Goal: Find specific page/section: Find specific page/section

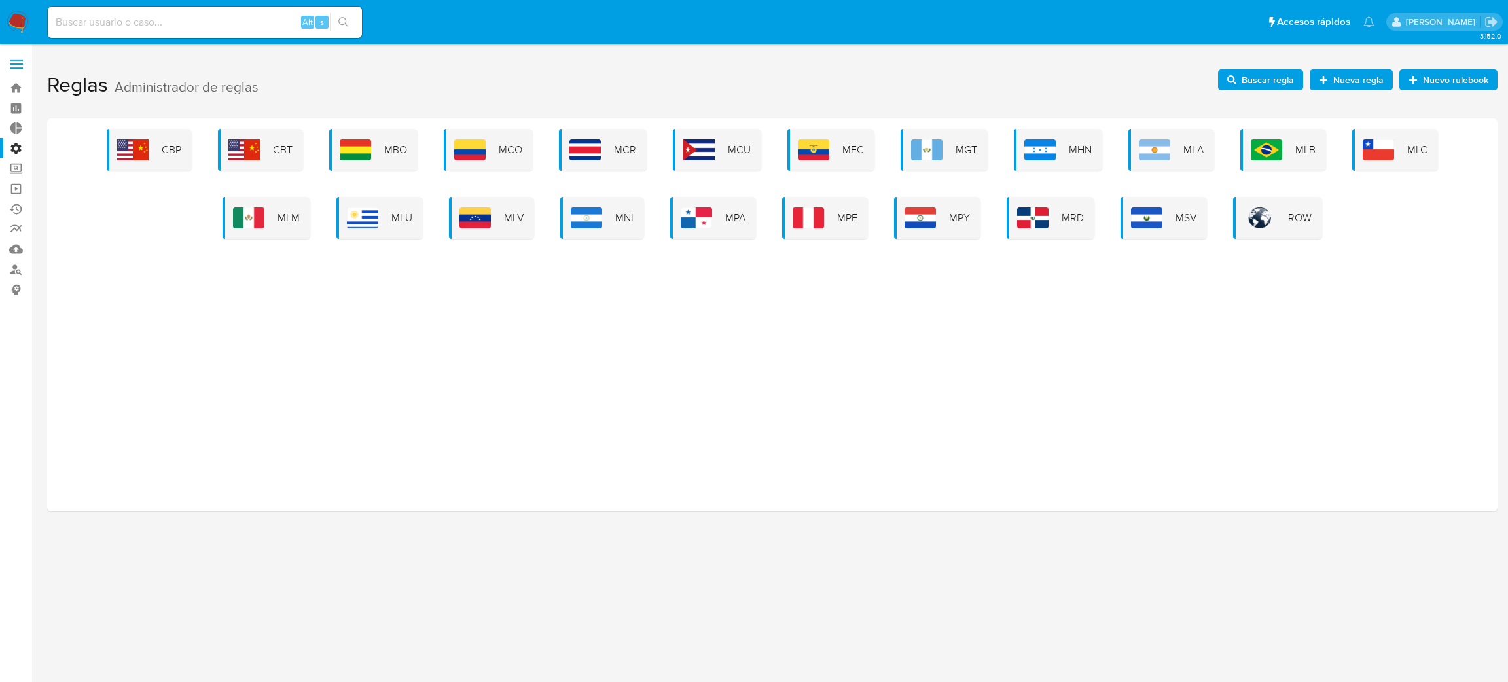
click at [7, 65] on label at bounding box center [16, 63] width 33 height 27
click at [0, 0] on input "checkbox" at bounding box center [0, 0] width 0 height 0
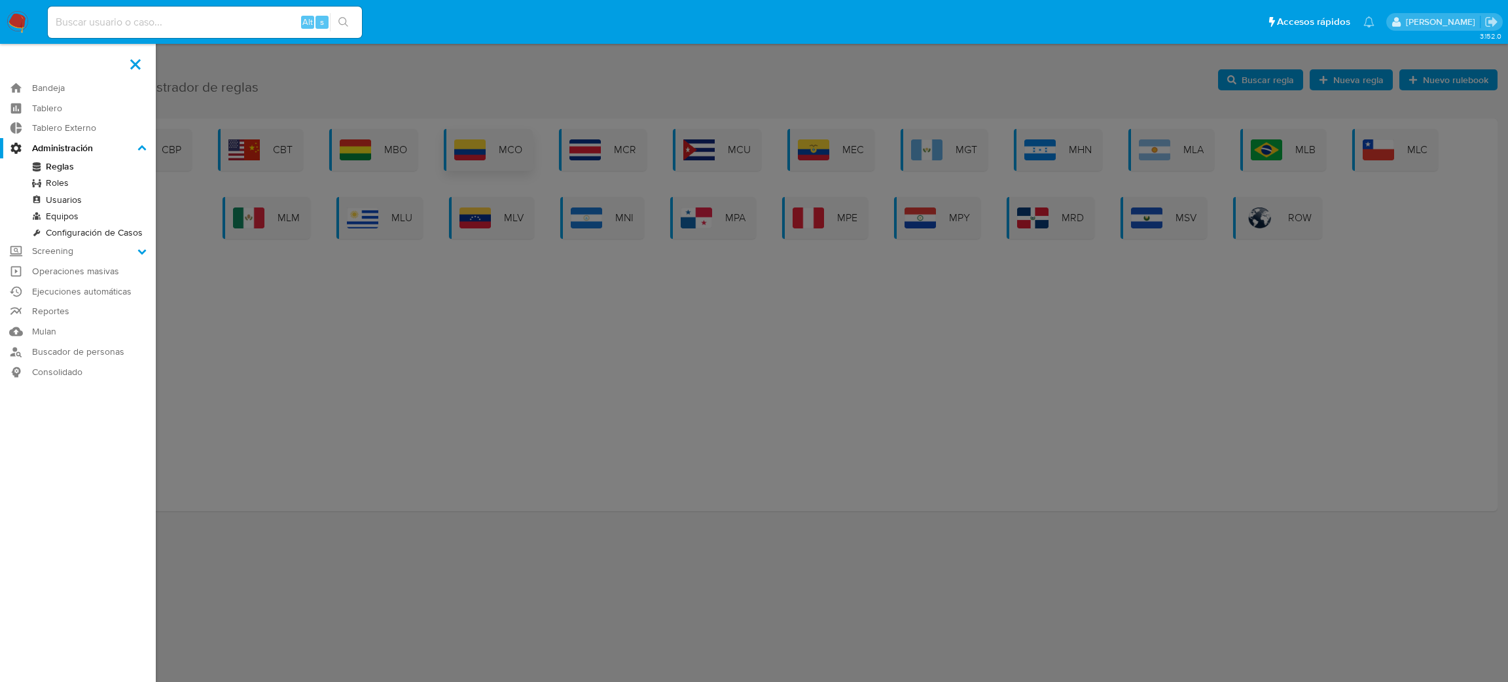
click at [521, 161] on label at bounding box center [754, 341] width 1508 height 682
click at [0, 0] on input "checkbox" at bounding box center [0, 0] width 0 height 0
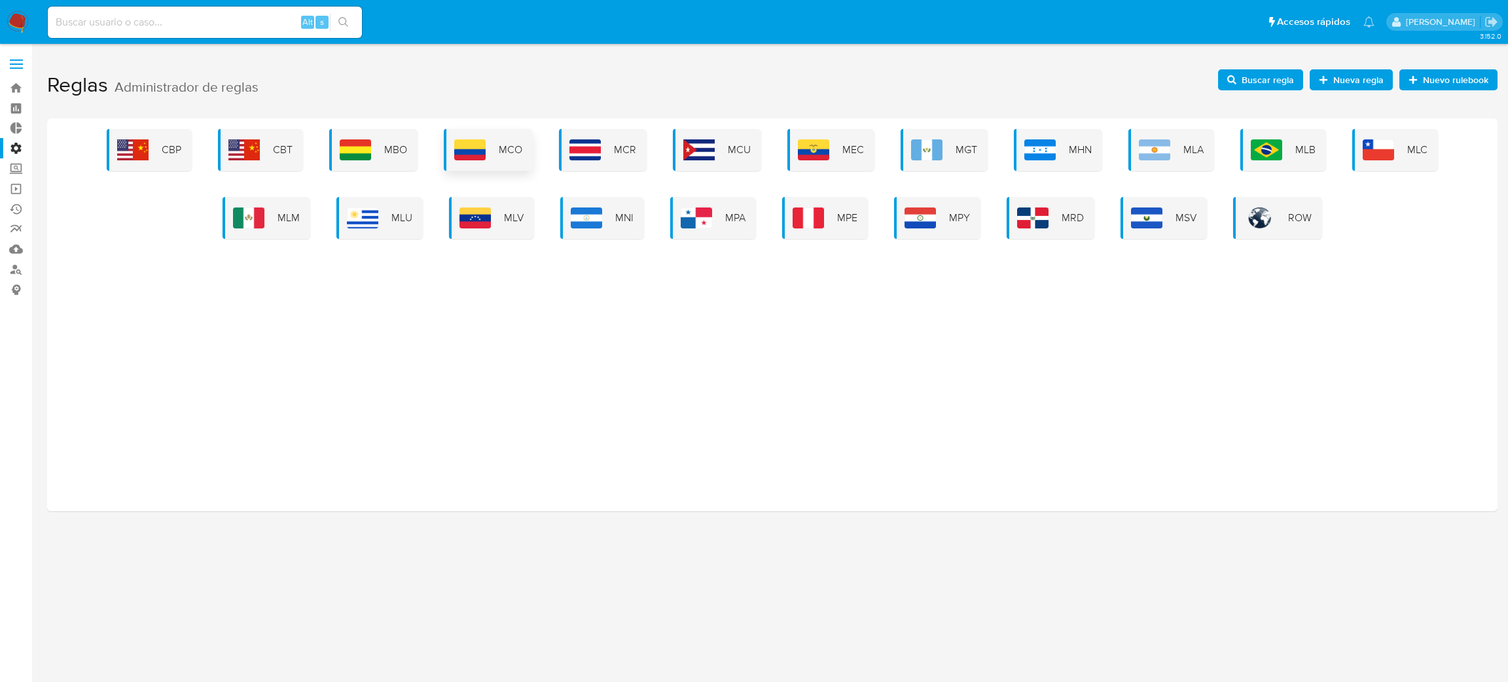
click at [503, 151] on span "MCO" at bounding box center [511, 150] width 24 height 14
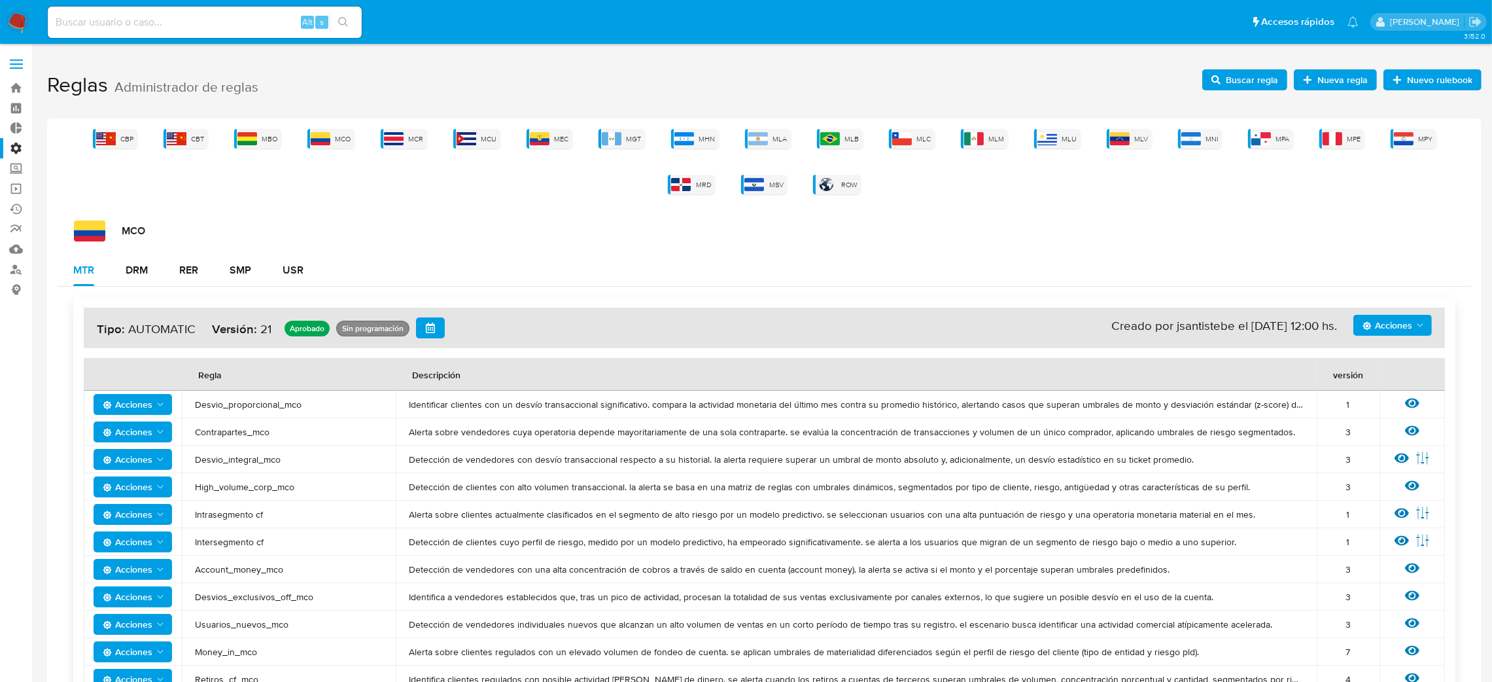
click at [9, 65] on label at bounding box center [16, 63] width 33 height 27
click at [0, 0] on input "checkbox" at bounding box center [0, 0] width 0 height 0
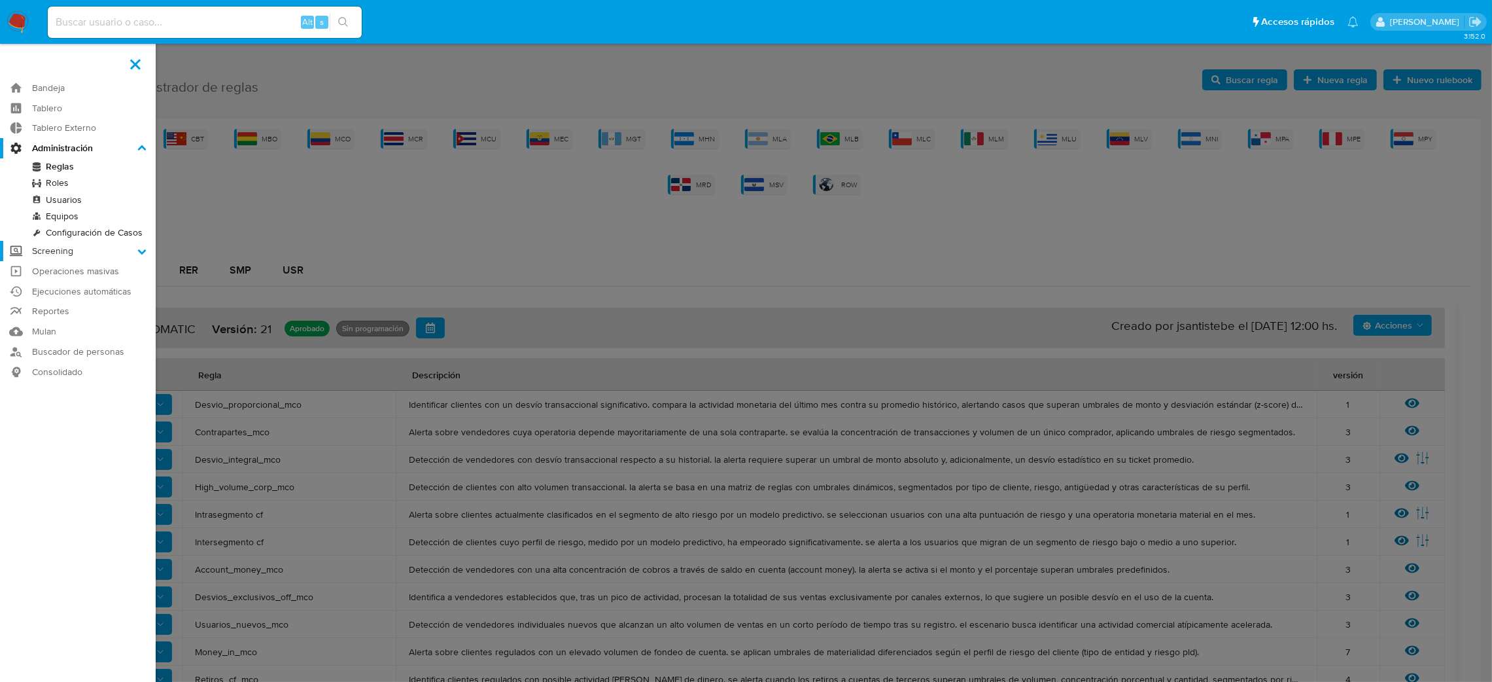
click at [65, 255] on label "Screening" at bounding box center [78, 251] width 156 height 20
click at [0, 0] on input "Screening" at bounding box center [0, 0] width 0 height 0
click at [73, 171] on label "Screening" at bounding box center [78, 168] width 156 height 20
click at [0, 0] on input "Screening" at bounding box center [0, 0] width 0 height 0
click at [62, 148] on label "Administración" at bounding box center [78, 148] width 156 height 20
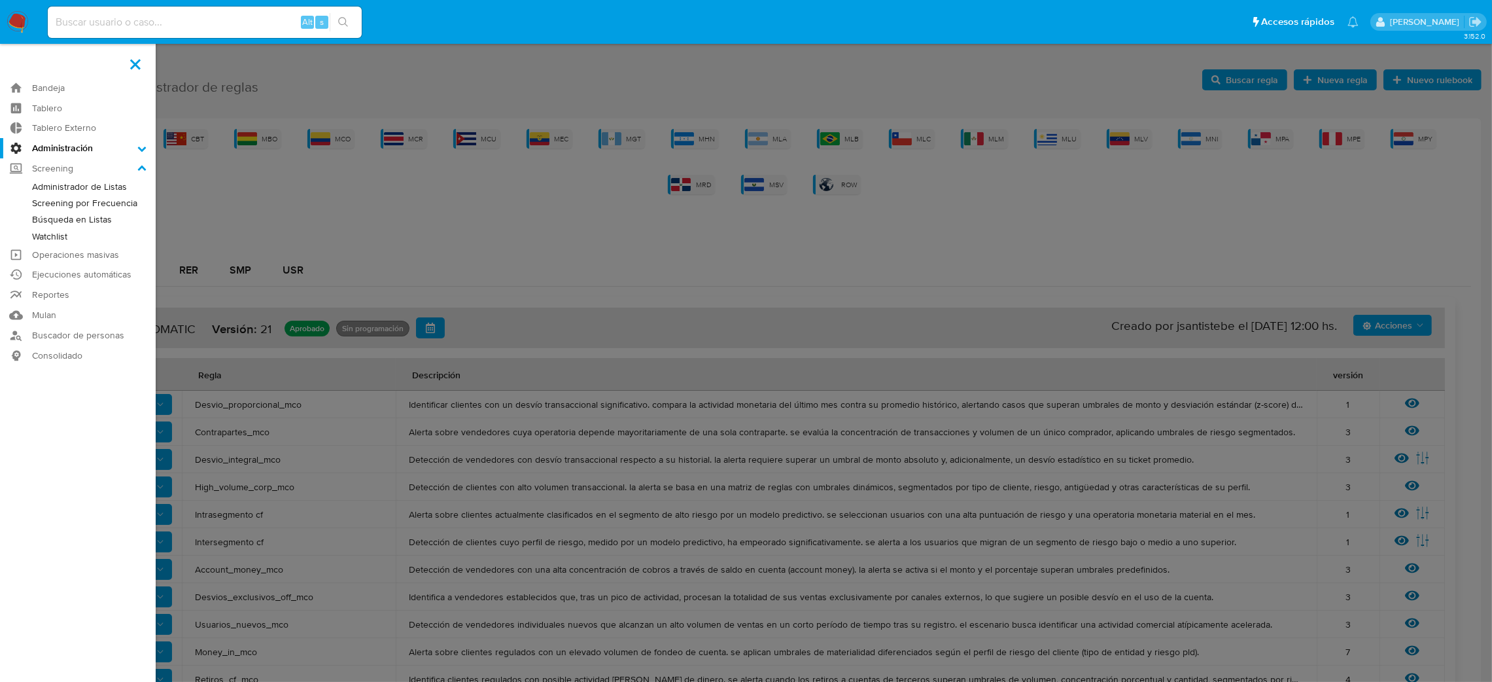
click at [0, 0] on input "Administración" at bounding box center [0, 0] width 0 height 0
click at [68, 289] on link "Ejecuciones automáticas" at bounding box center [78, 291] width 156 height 20
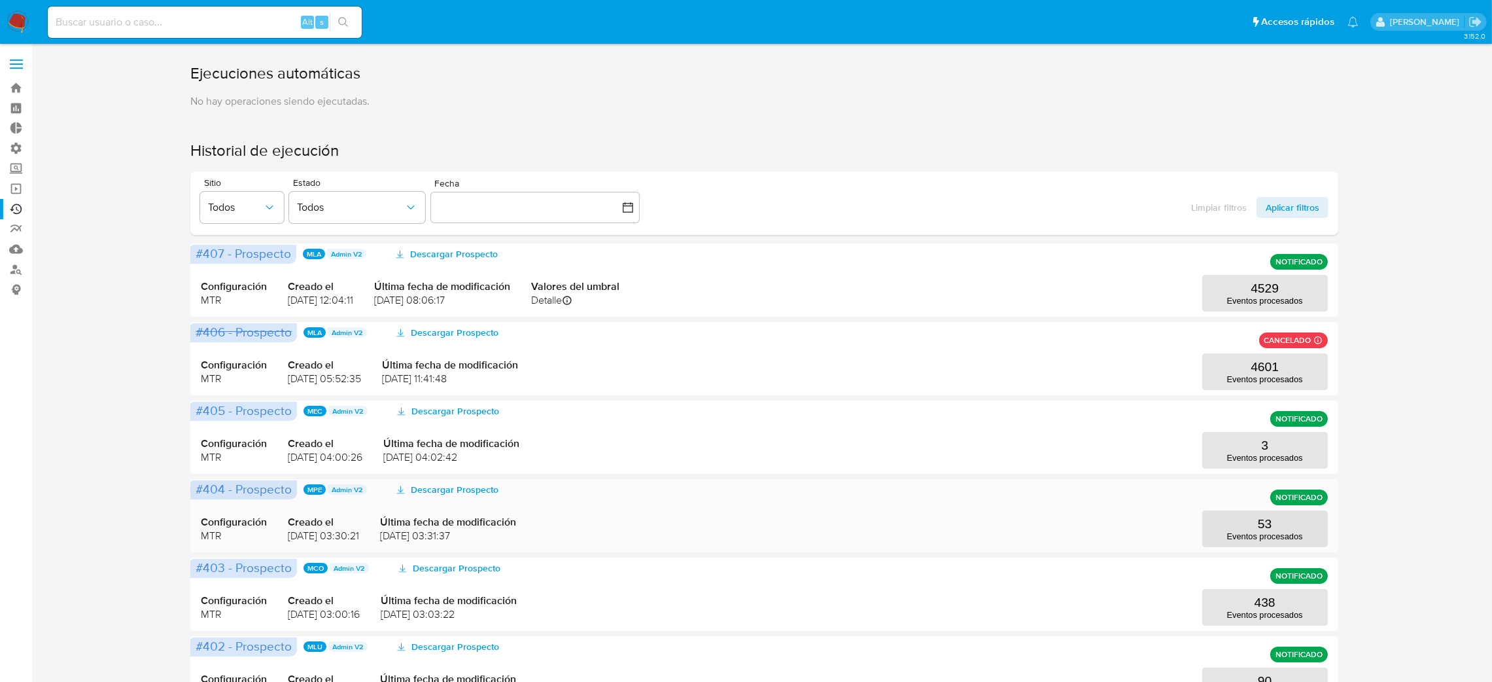
scroll to position [98, 0]
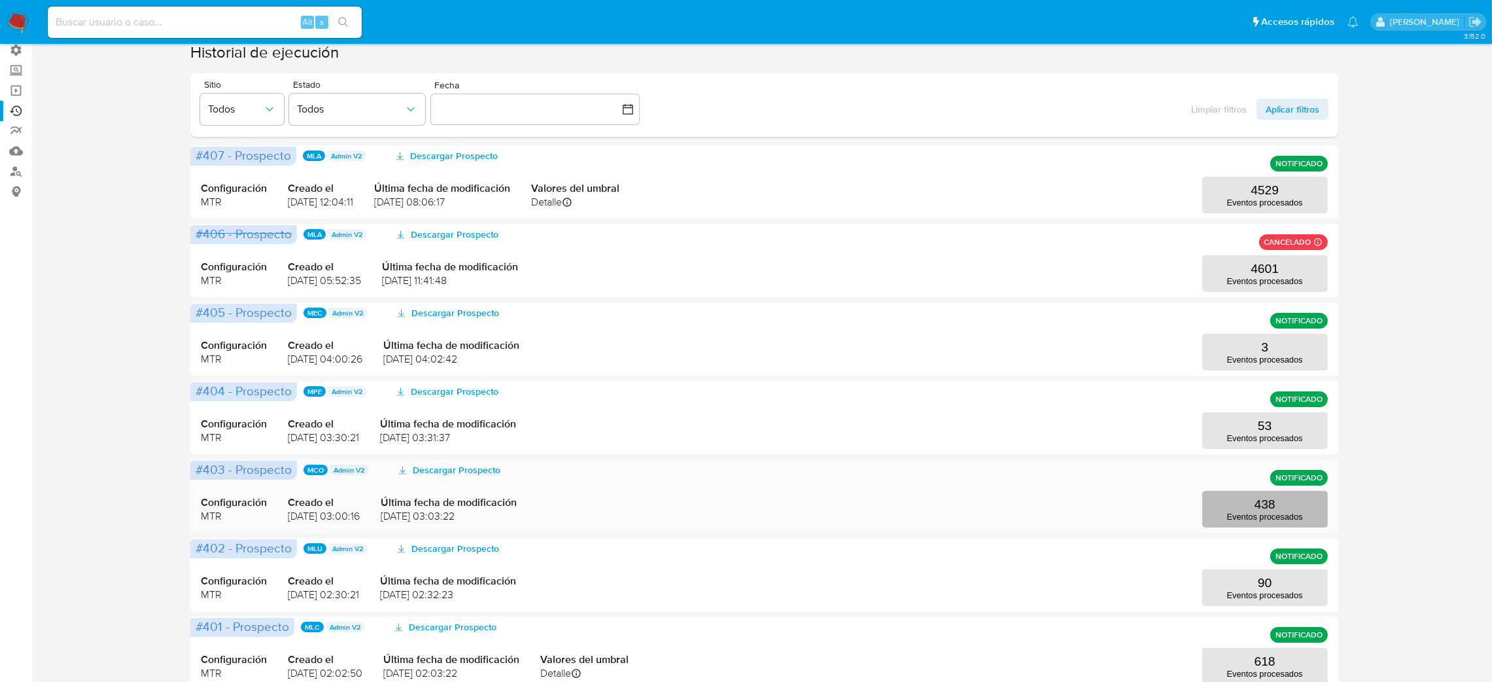
click at [1266, 518] on p "Eventos procesados" at bounding box center [1265, 517] width 76 height 10
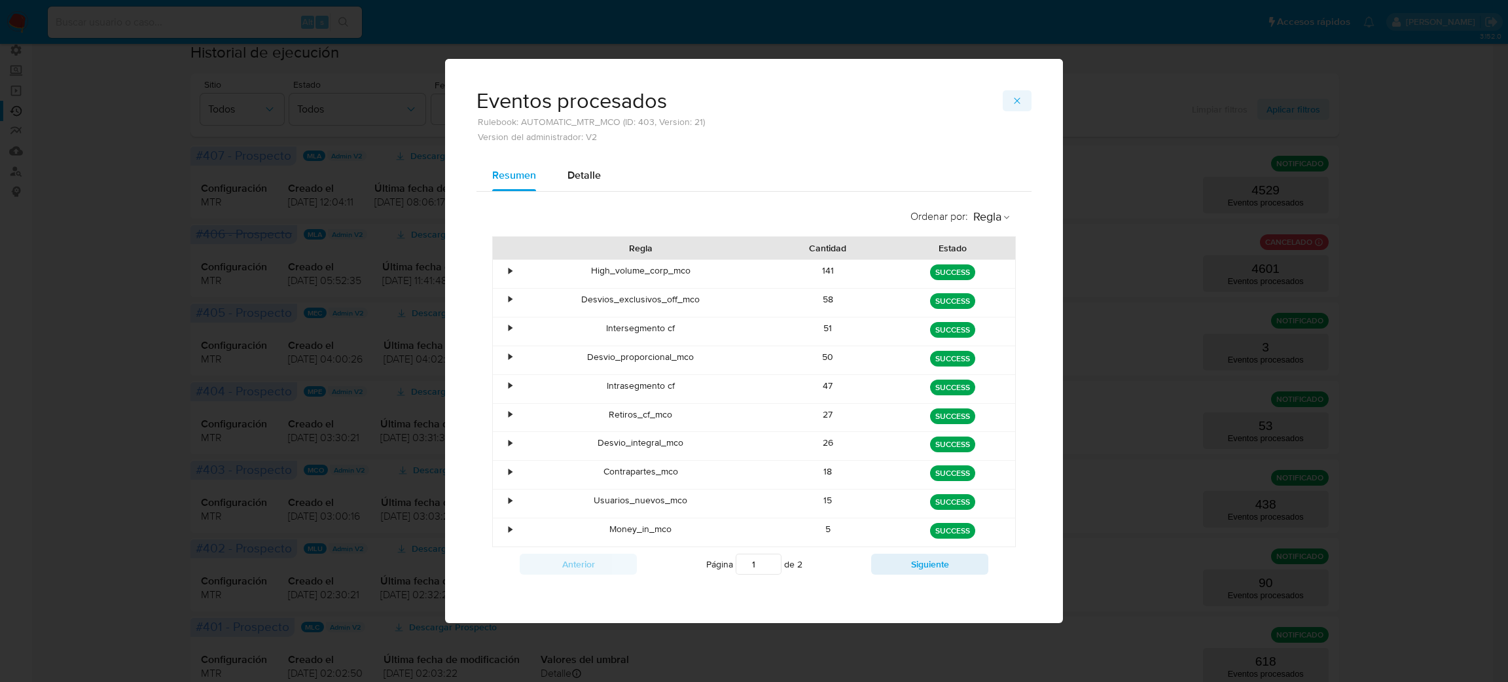
click at [1017, 97] on icon "button" at bounding box center [1017, 101] width 10 height 10
